Goal: Transaction & Acquisition: Book appointment/travel/reservation

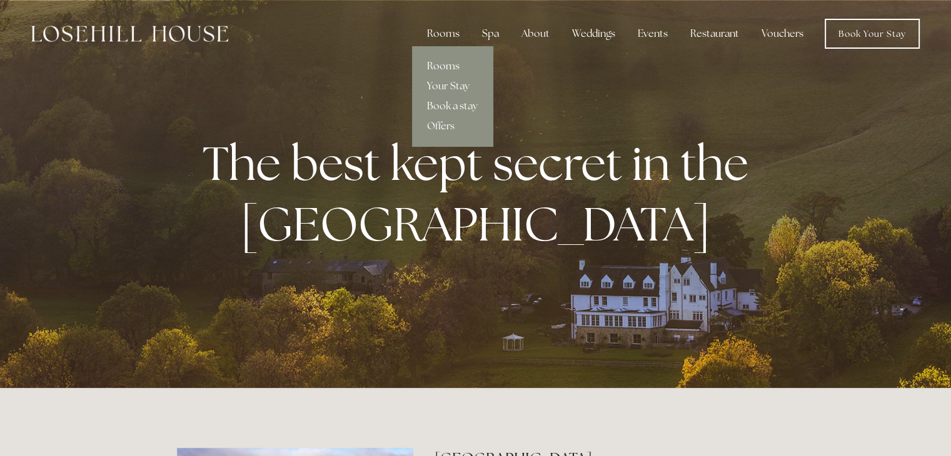
click at [443, 68] on link "Rooms" at bounding box center [452, 66] width 81 height 20
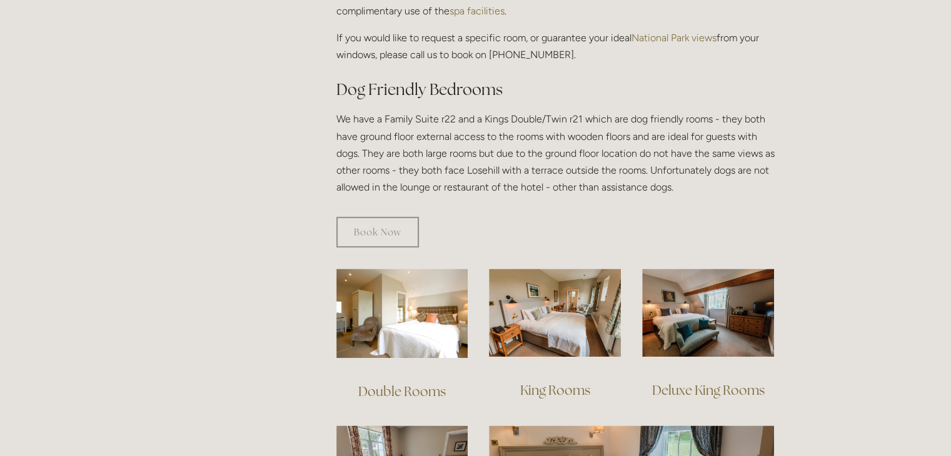
scroll to position [713, 0]
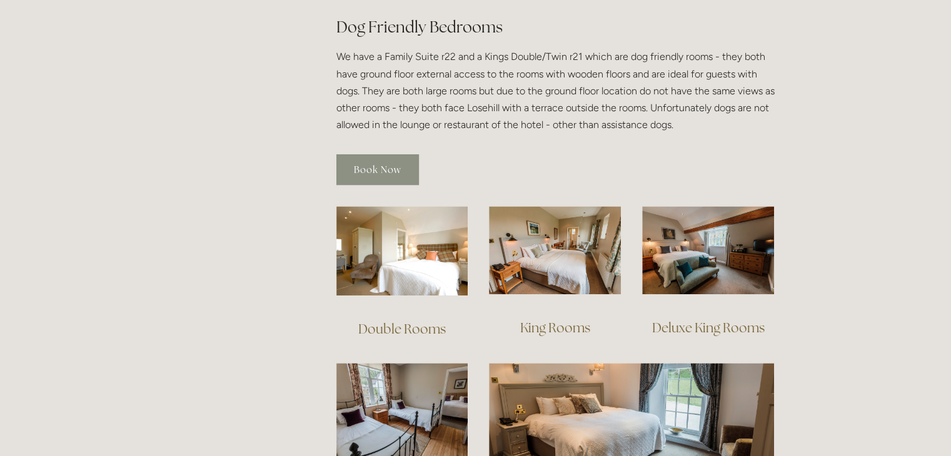
click at [384, 154] on link "Book Now" at bounding box center [377, 169] width 83 height 31
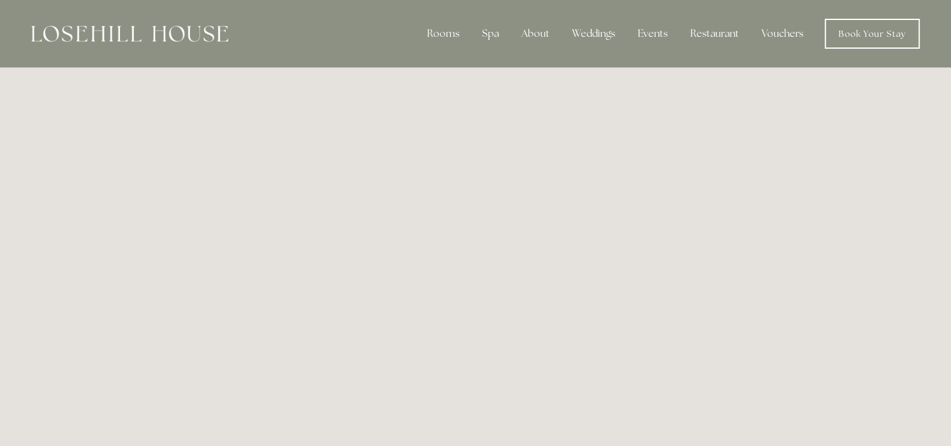
click at [120, 26] on img at bounding box center [129, 34] width 197 height 16
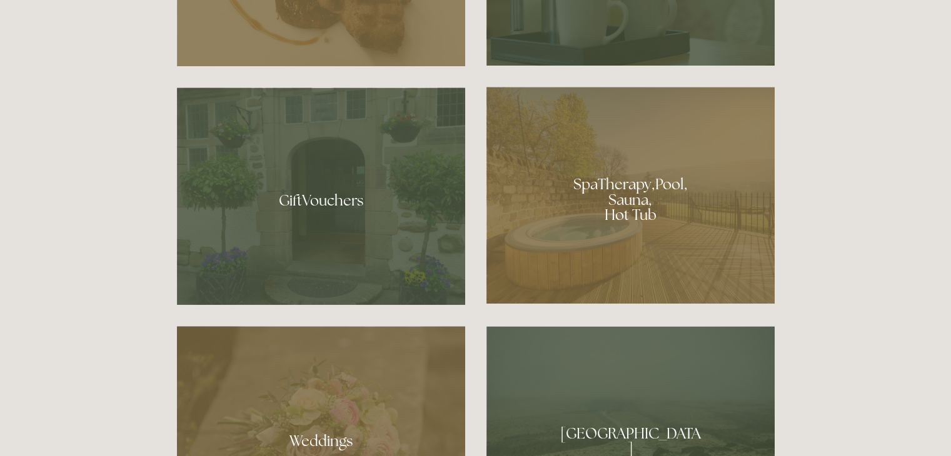
scroll to position [899, 0]
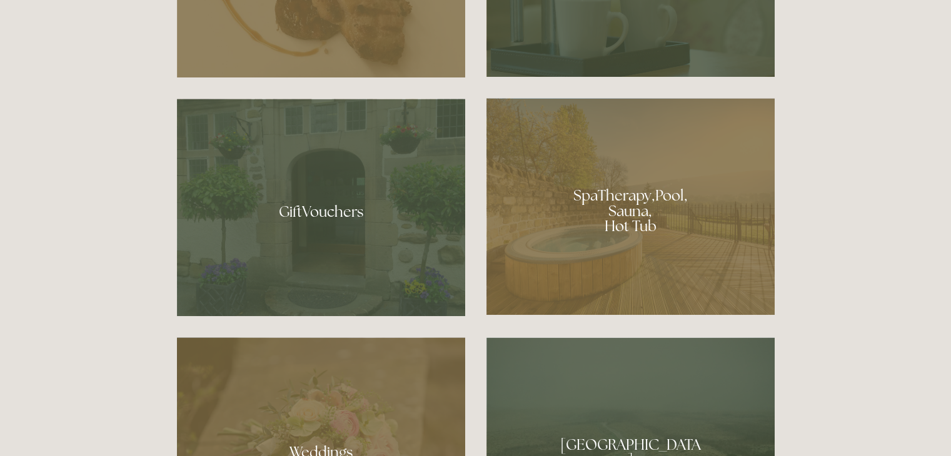
click at [610, 201] on div at bounding box center [630, 206] width 288 height 217
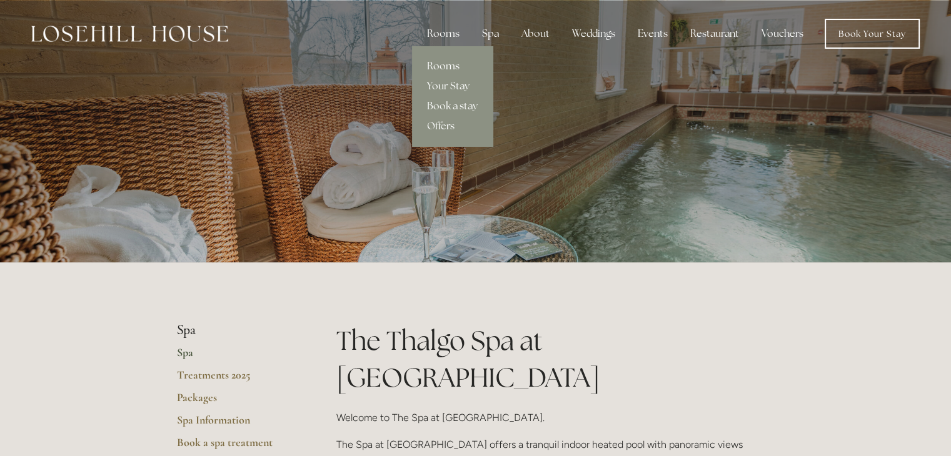
click at [448, 63] on link "Rooms" at bounding box center [452, 66] width 81 height 20
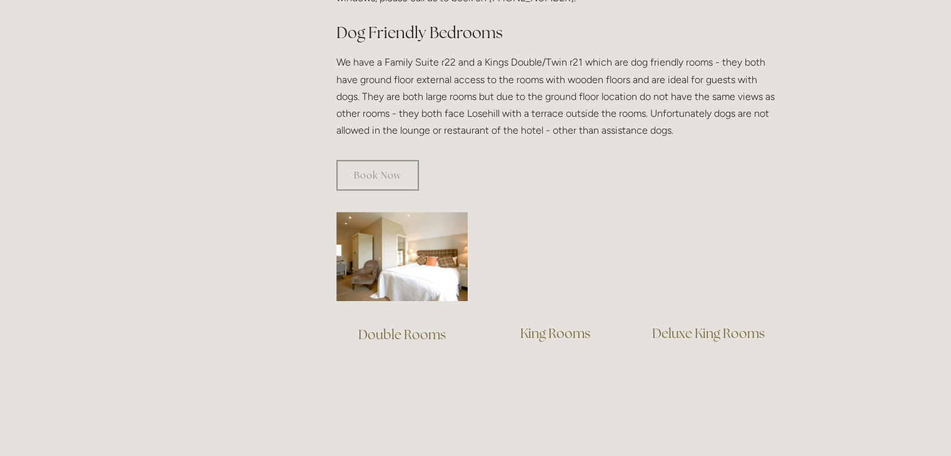
scroll to position [720, 0]
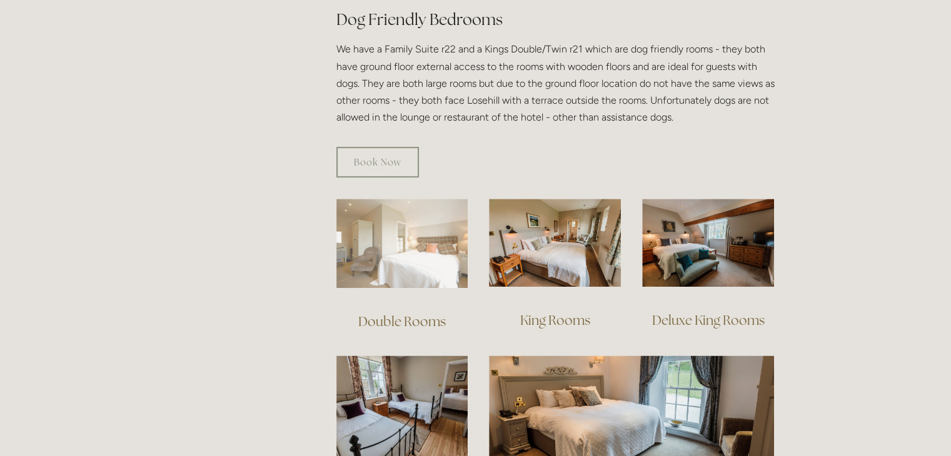
click at [394, 224] on img at bounding box center [402, 243] width 132 height 89
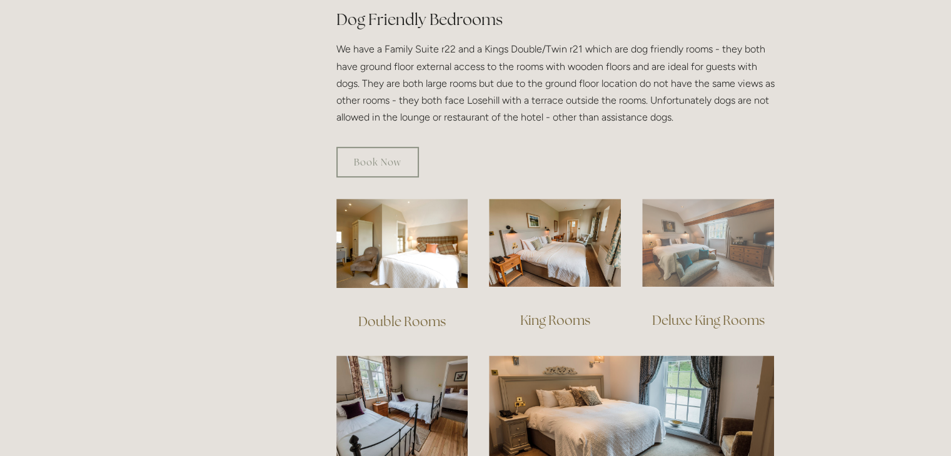
click at [708, 199] on img at bounding box center [708, 243] width 132 height 88
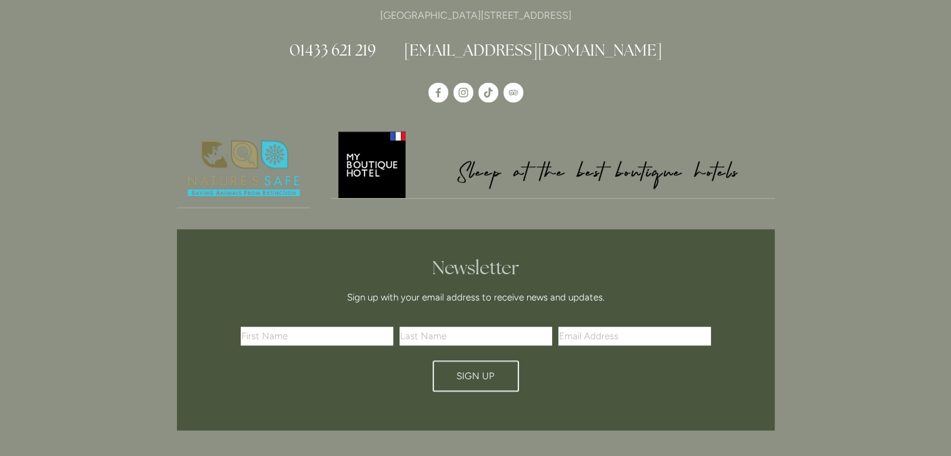
scroll to position [796, 0]
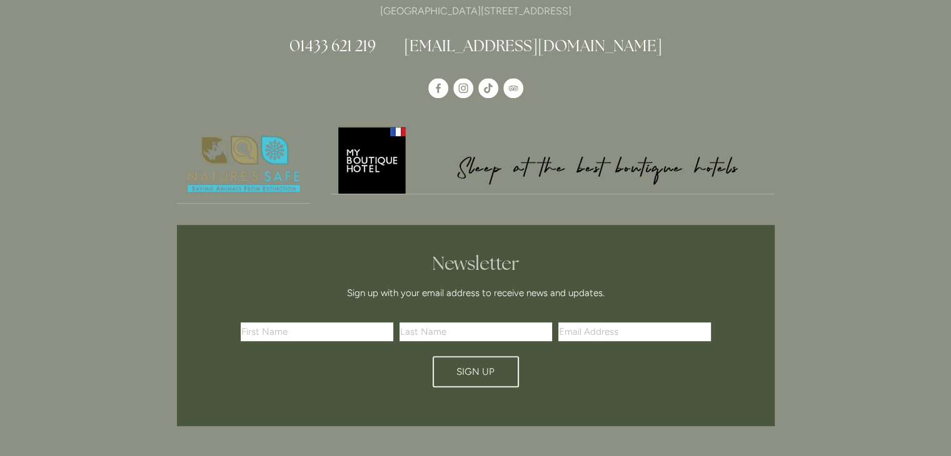
scroll to position [870, 0]
